Goal: Task Accomplishment & Management: Manage account settings

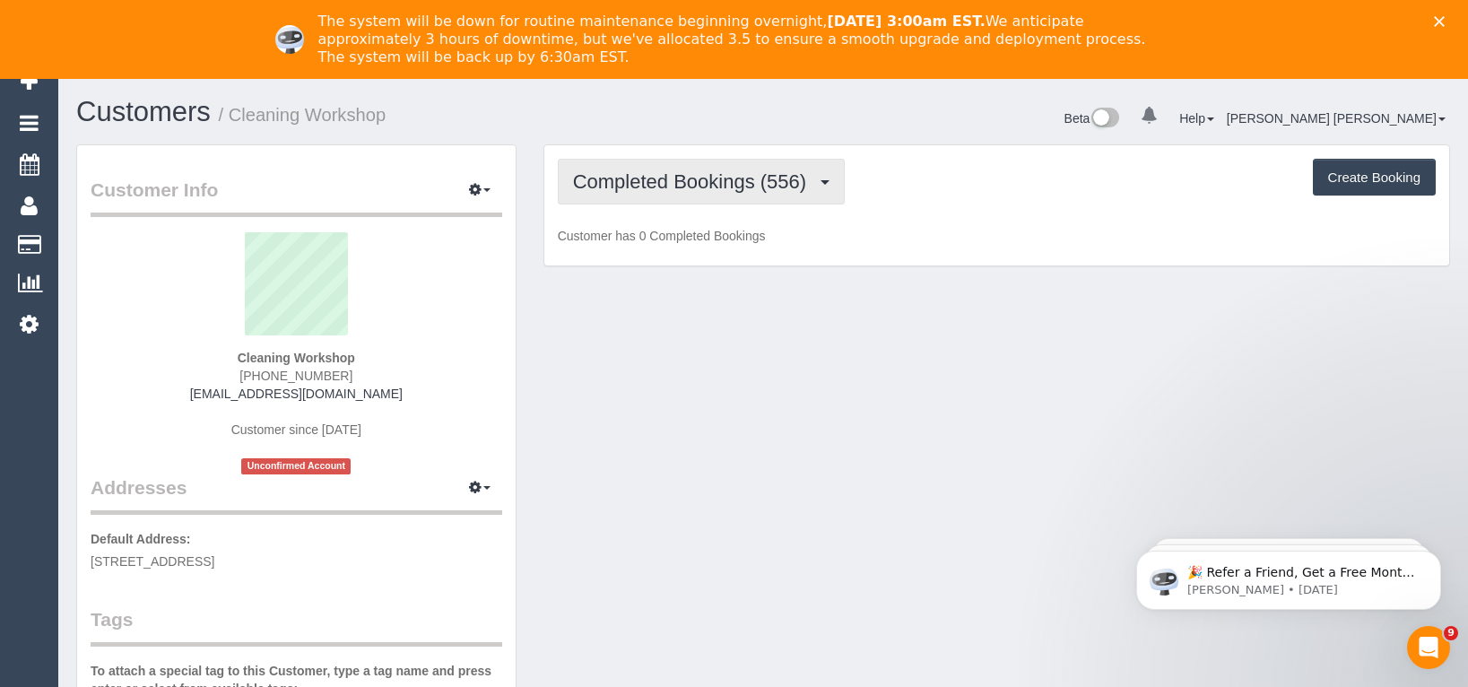
click at [708, 175] on span "Completed Bookings (556)" at bounding box center [694, 181] width 242 height 22
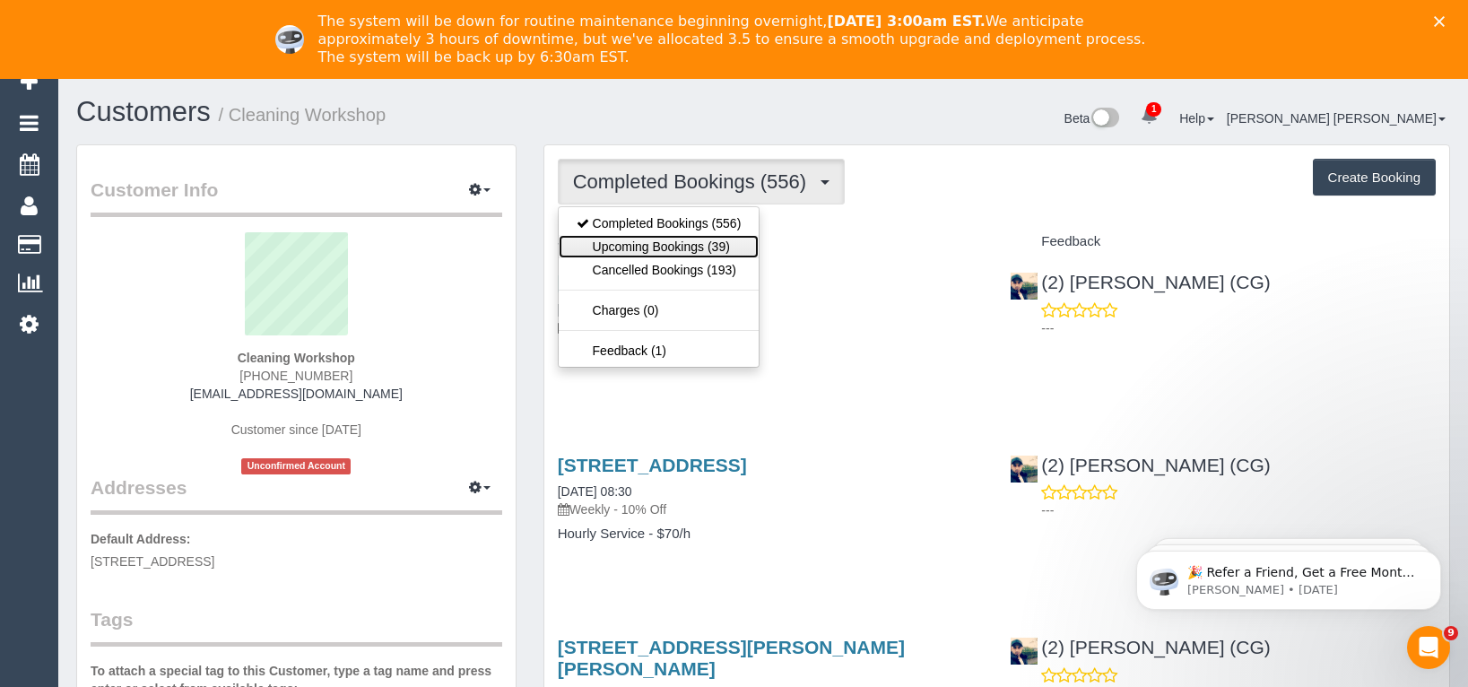
drag, startPoint x: 659, startPoint y: 250, endPoint x: 673, endPoint y: 251, distance: 14.4
click at [659, 250] on link "Upcoming Bookings (39)" at bounding box center [659, 246] width 201 height 23
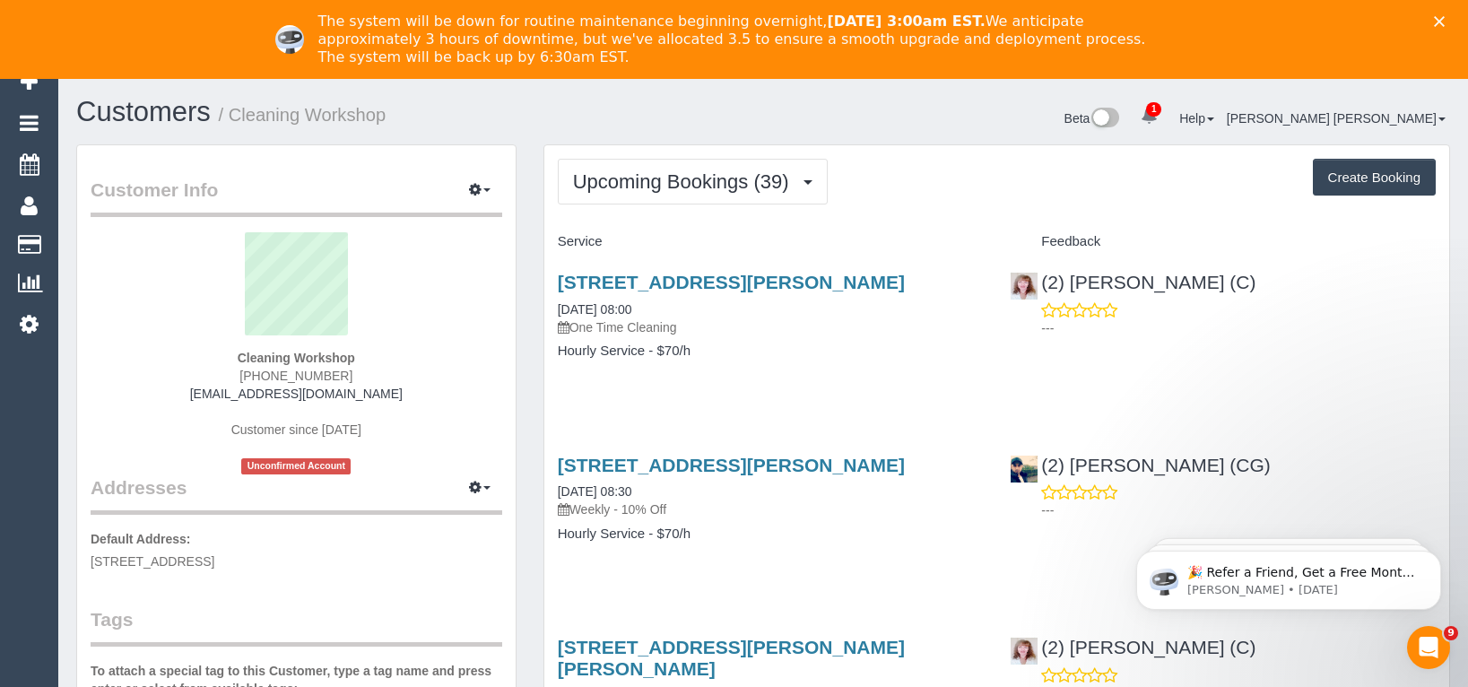
click at [731, 388] on div "30 Spotted Gum Drive, Lara, VIC 3212 03/09/2025 08:00 One Time Cleaning Hourly …" at bounding box center [770, 325] width 453 height 138
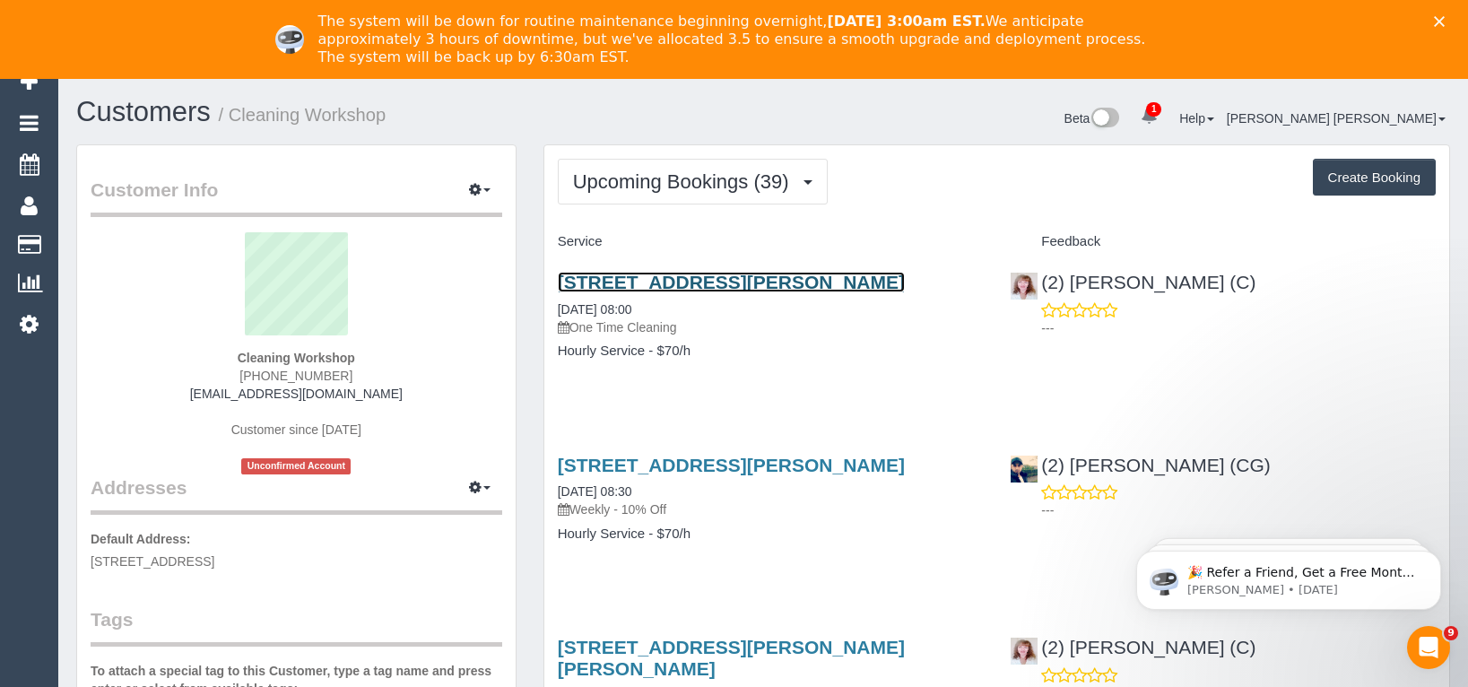
click at [749, 286] on link "30 Spotted Gum Drive, Lara, VIC 3212" at bounding box center [731, 282] width 347 height 21
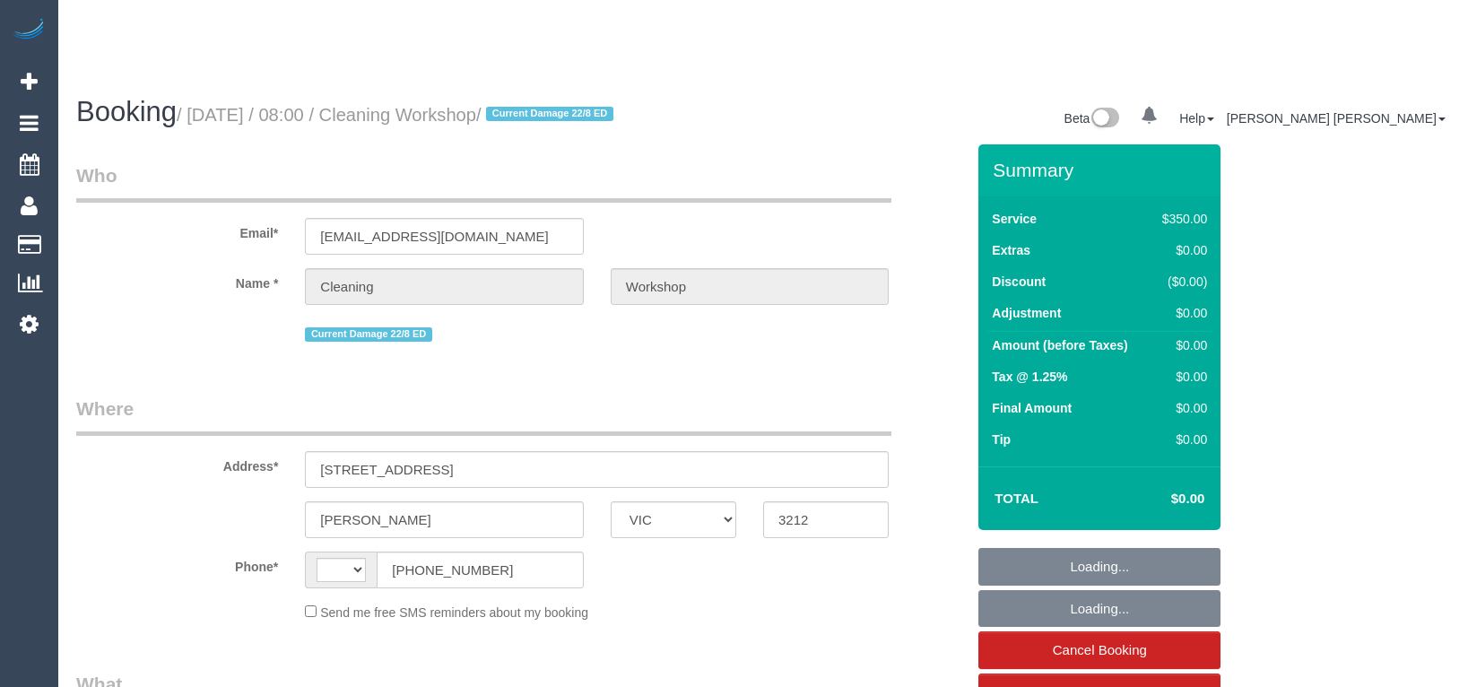
select select "VIC"
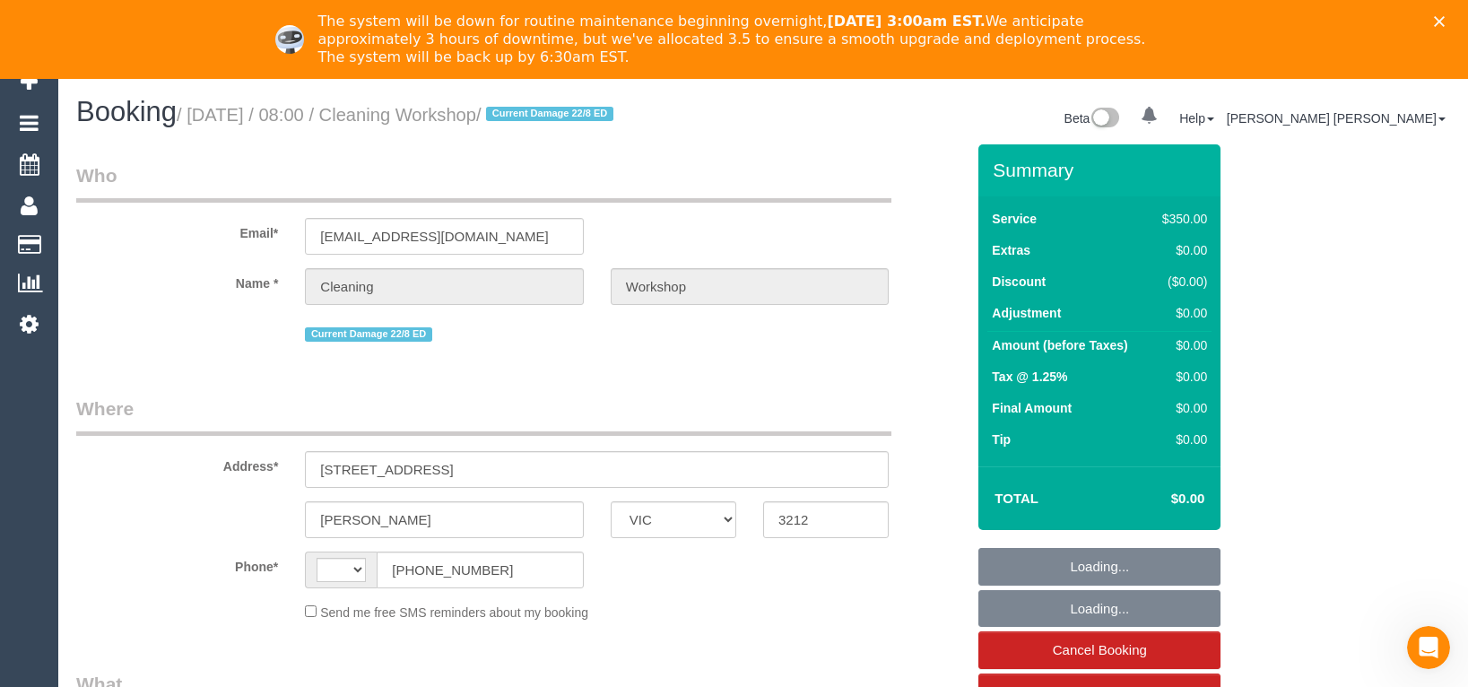
select select "object:287"
select select "string:AU"
select select "300"
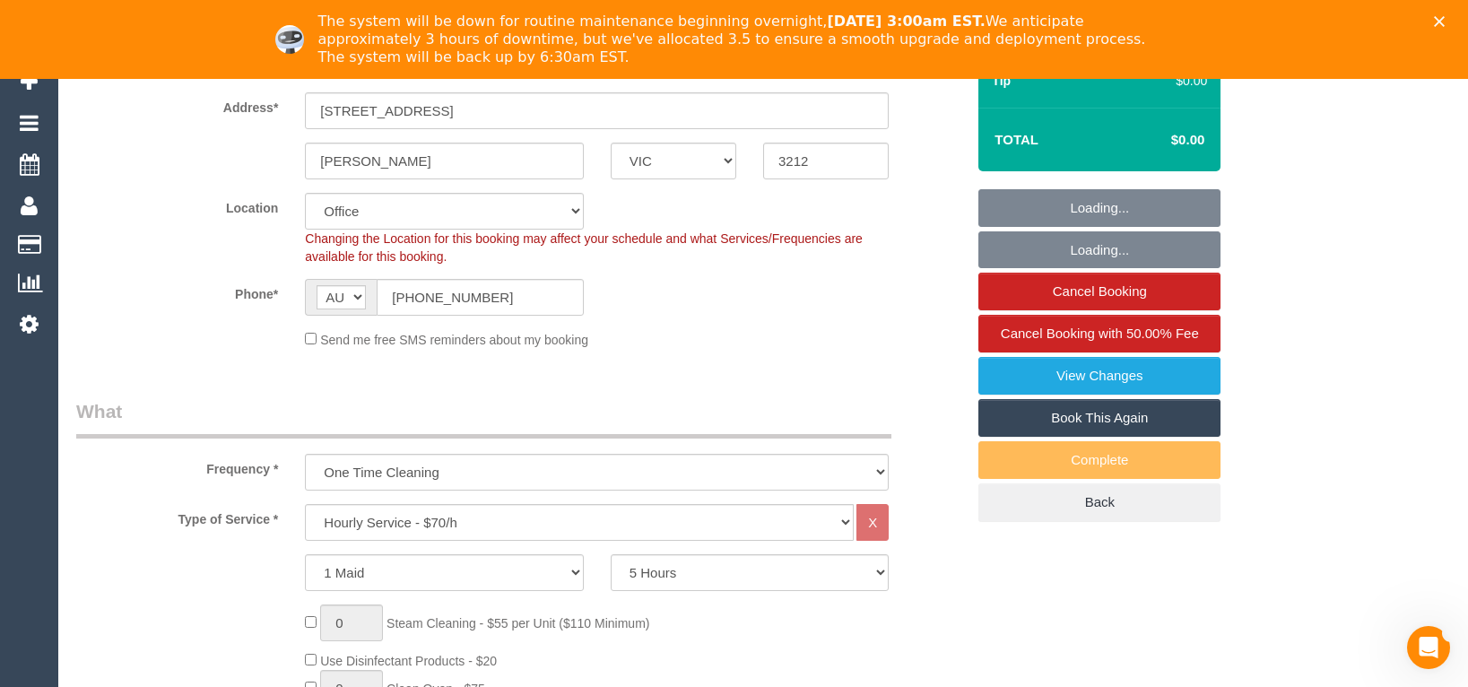
select select "number:28"
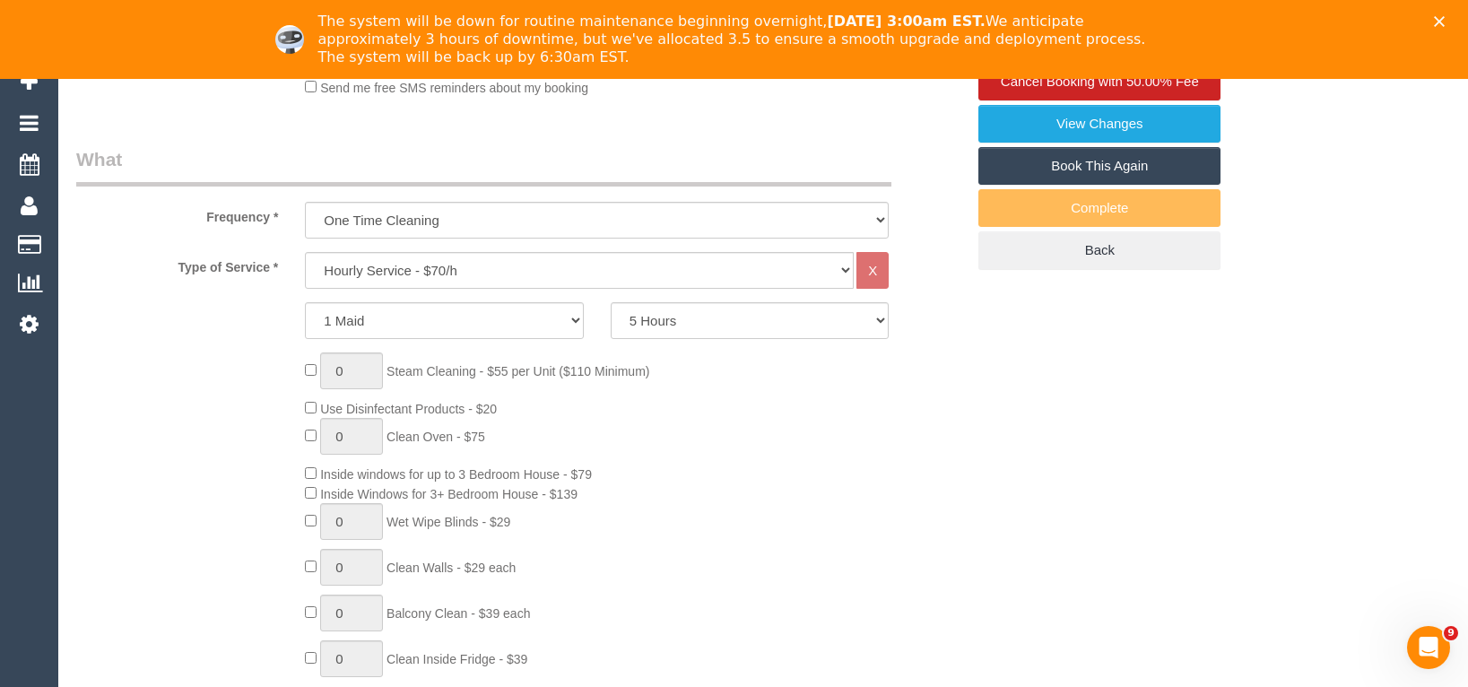
select select "object:851"
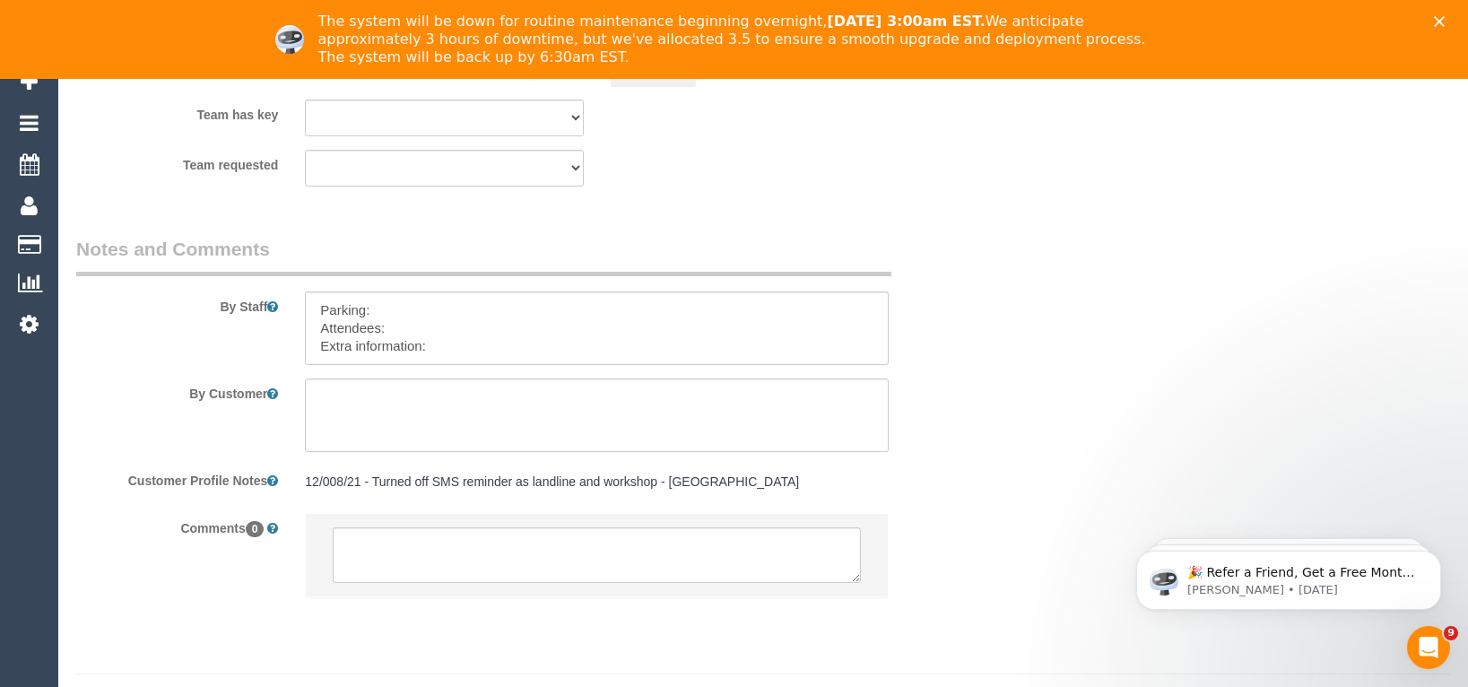
scroll to position [2944, 0]
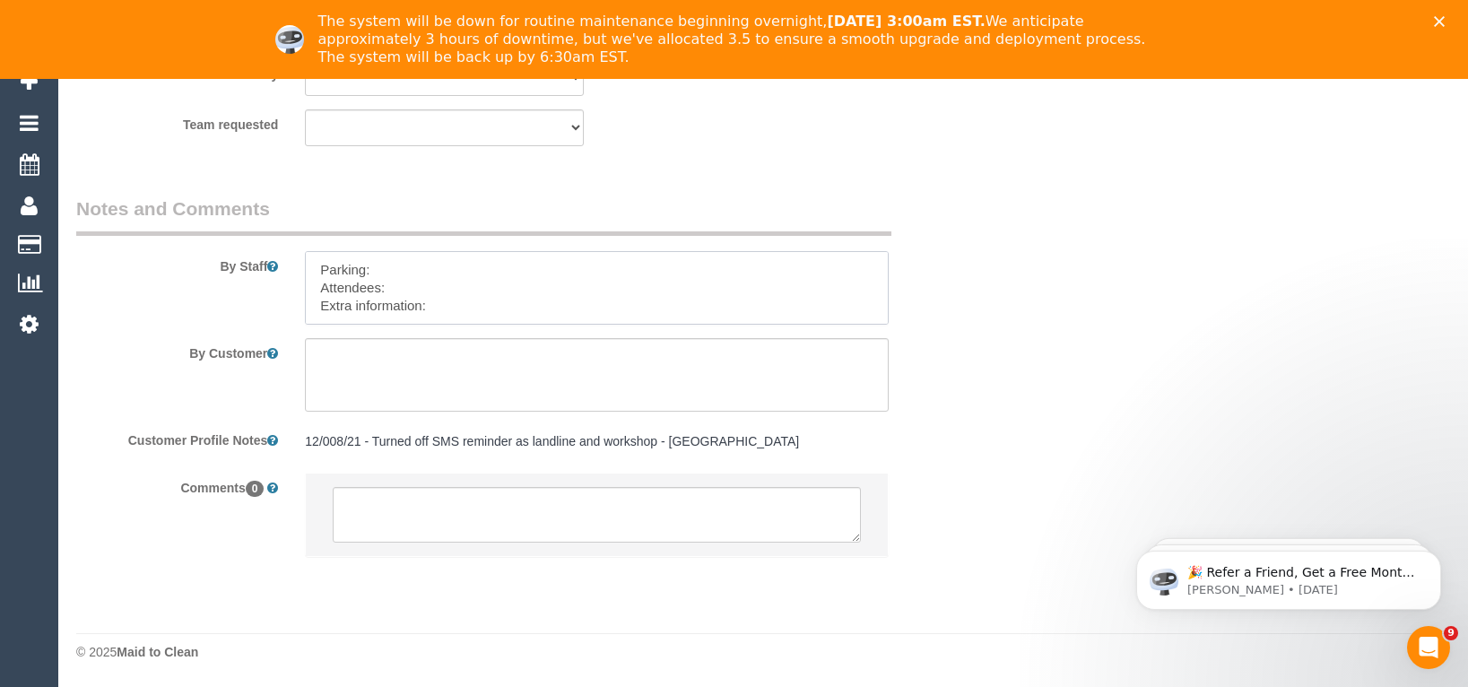
click at [445, 300] on textarea at bounding box center [597, 288] width 584 height 74
click at [689, 300] on textarea at bounding box center [597, 288] width 584 height 74
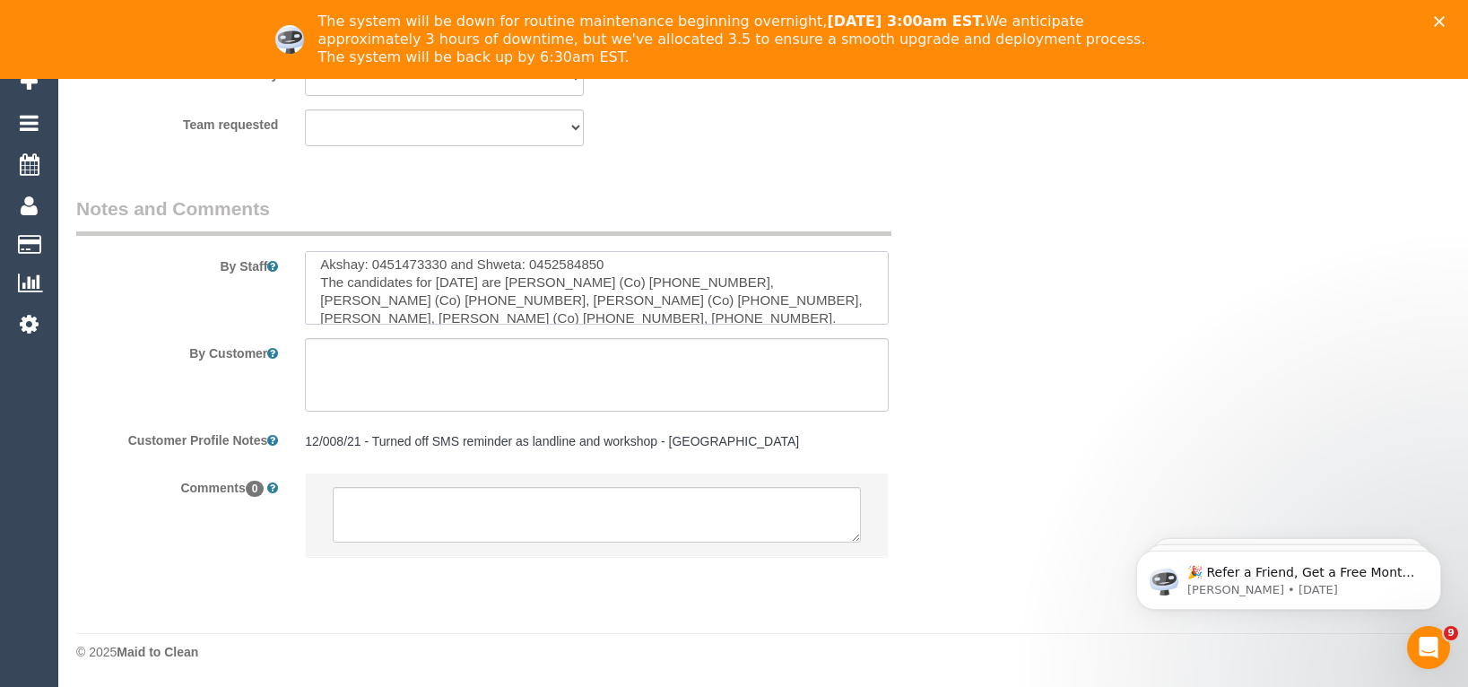
scroll to position [98, 0]
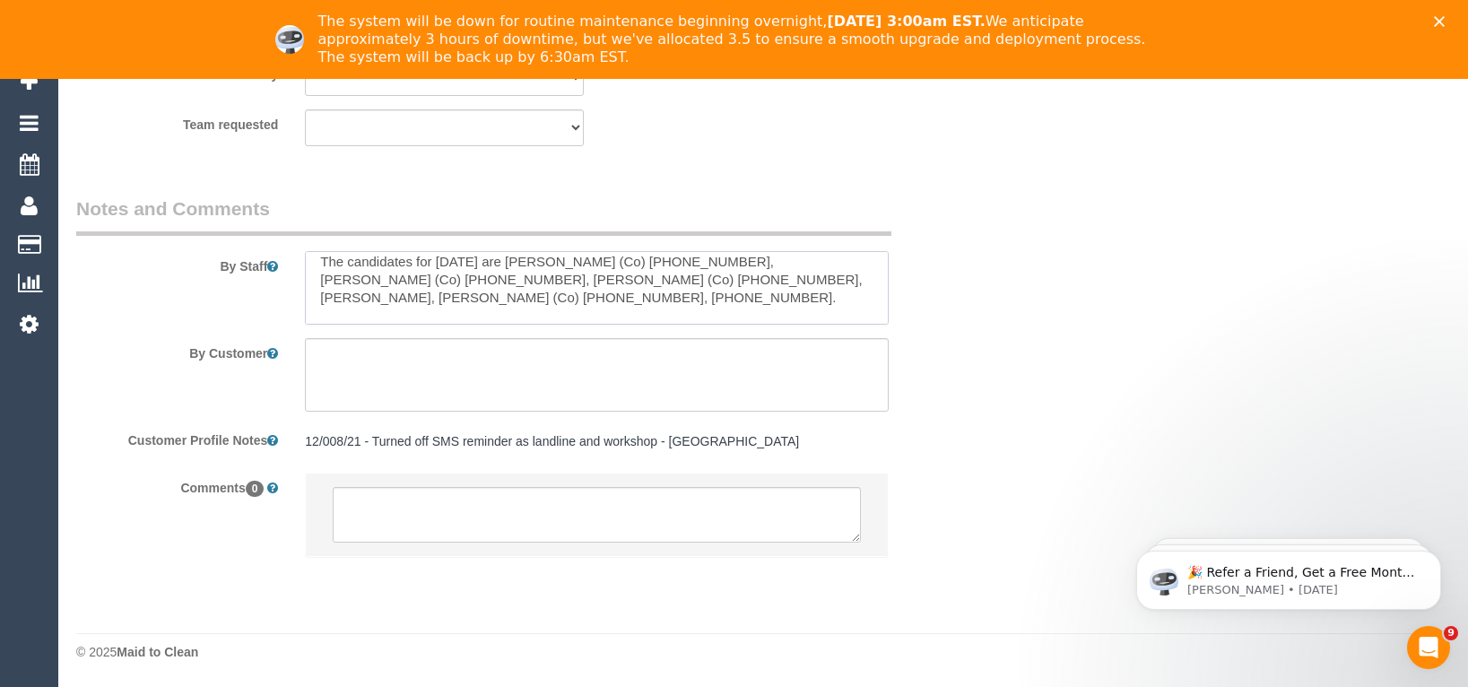
click at [590, 290] on textarea at bounding box center [597, 288] width 584 height 74
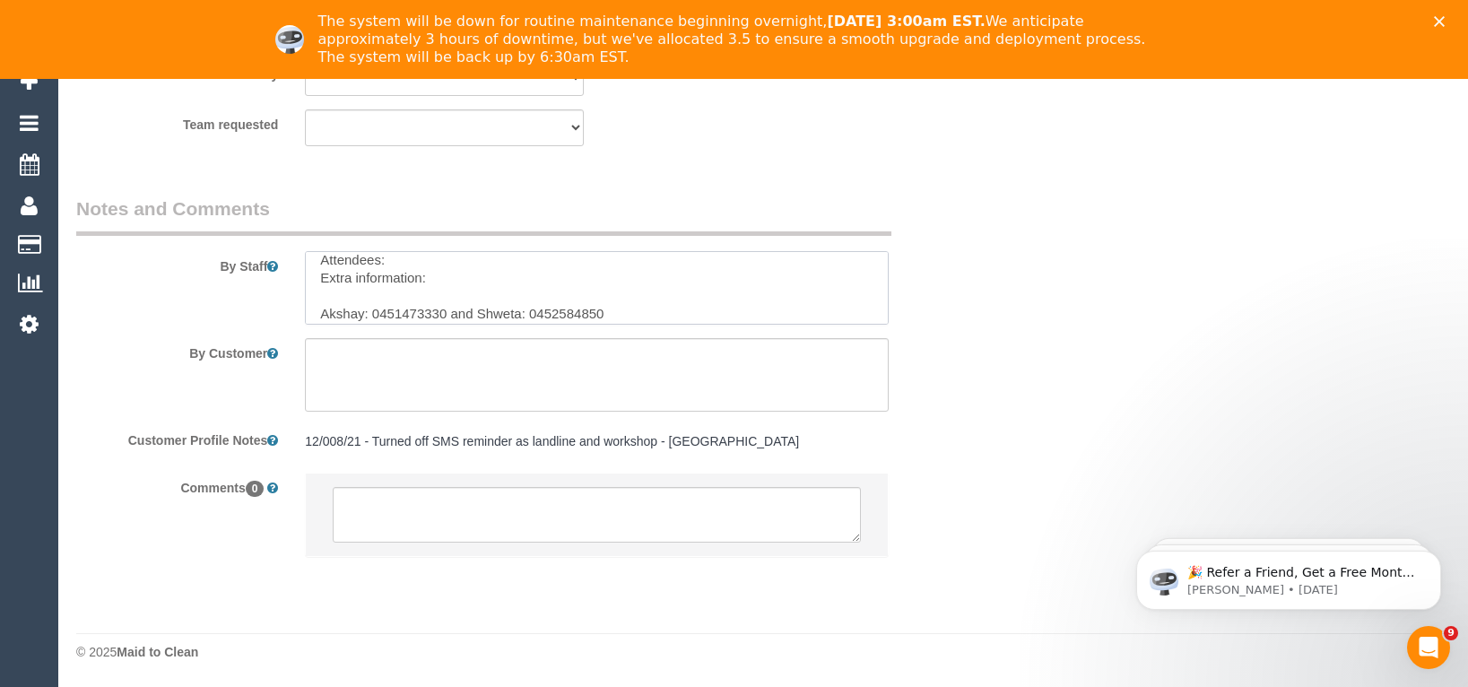
scroll to position [0, 0]
